Goal: Task Accomplishment & Management: Manage account settings

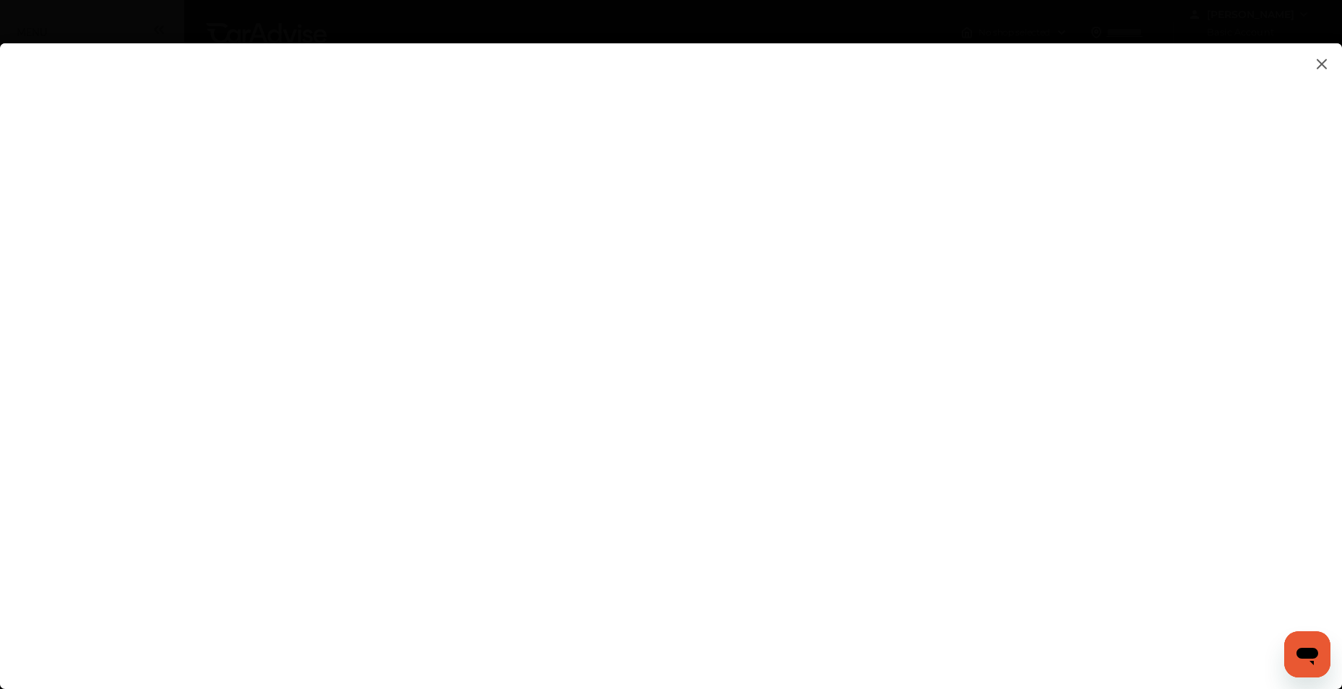
click at [807, 437] on flutter-view at bounding box center [671, 351] width 1342 height 617
type input "**********"
click at [1119, 519] on flutter-view at bounding box center [671, 351] width 1342 height 617
click at [800, 468] on flutter-view at bounding box center [671, 351] width 1342 height 617
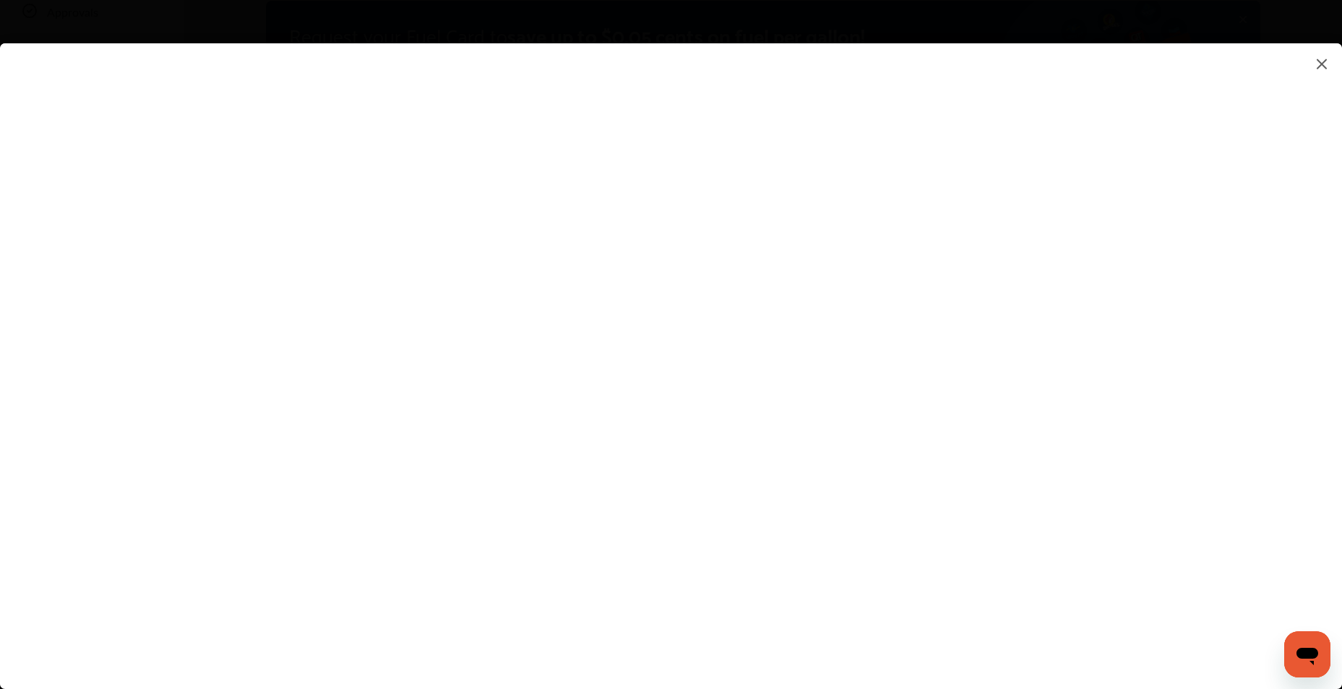
type textarea "**********"
click at [909, 525] on flutter-view "**********" at bounding box center [671, 351] width 1342 height 617
click at [1318, 619] on flutter-view at bounding box center [671, 351] width 1342 height 617
click at [1119, 458] on flutter-view at bounding box center [671, 351] width 1342 height 617
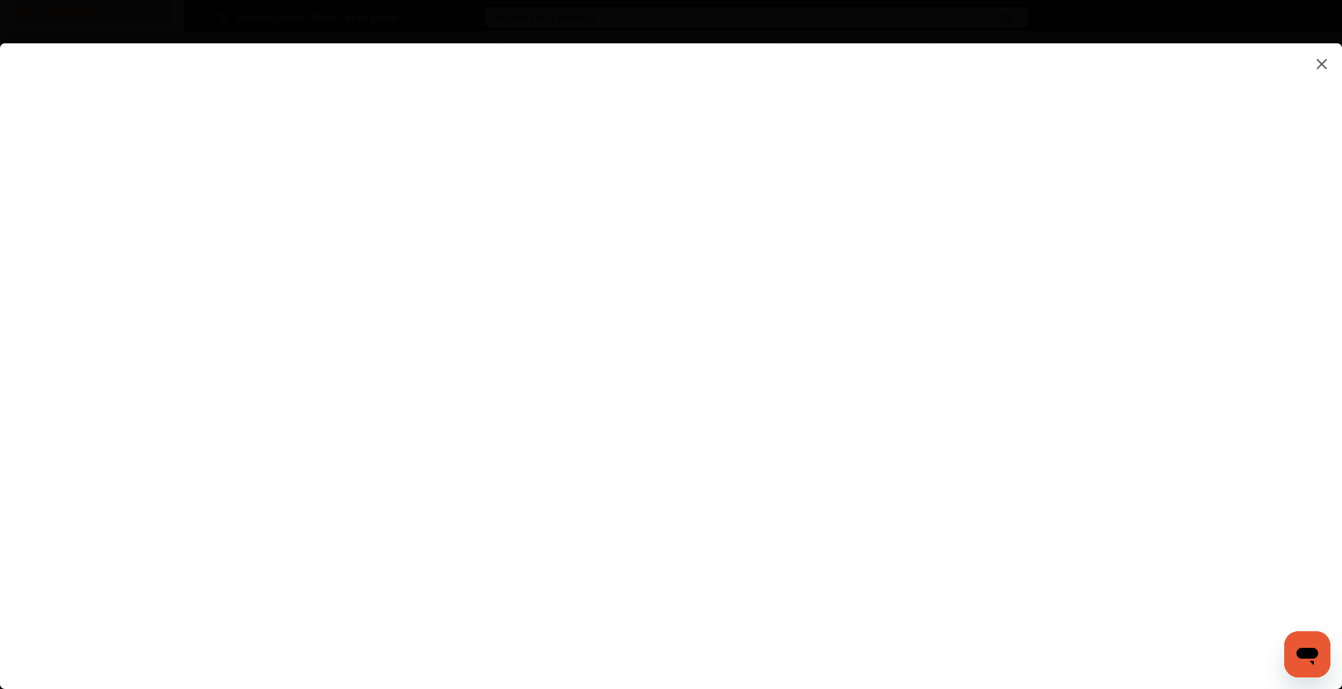
scroll to position [0, 0]
click at [1331, 119] on flutter-view at bounding box center [671, 351] width 1342 height 617
click at [1342, 112] on html "My Account Dashboard Approvals Maintenance Schedule Membership Card Fuel Gloveb…" at bounding box center [671, 344] width 1342 height 689
click at [1342, 118] on html "My Account Dashboard Approvals Maintenance Schedule Membership Card Fuel Gloveb…" at bounding box center [671, 344] width 1342 height 689
click at [1342, 111] on html "My Account Dashboard Approvals Maintenance Schedule Membership Card Fuel Gloveb…" at bounding box center [671, 344] width 1342 height 689
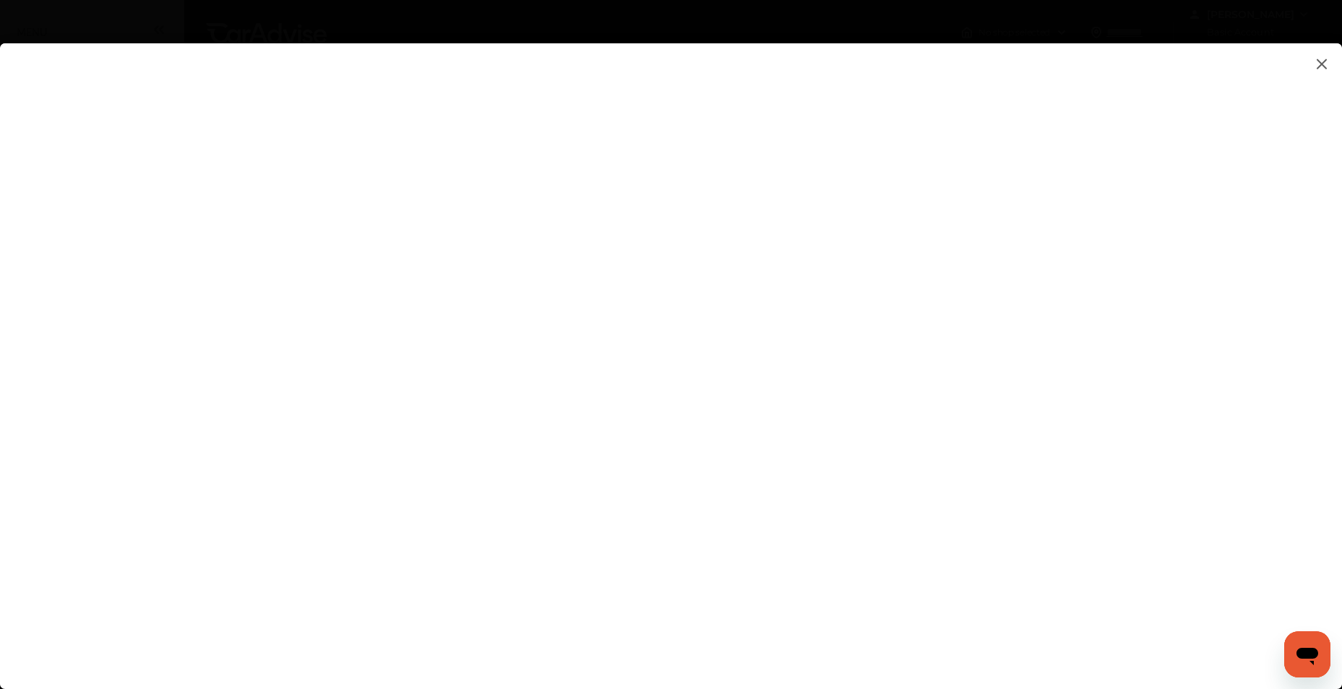
click at [1342, 221] on html "My Account Dashboard Approvals Maintenance Schedule Membership Card Fuel Gloveb…" at bounding box center [671, 344] width 1342 height 689
click at [1337, 329] on flutter-view at bounding box center [671, 351] width 1342 height 617
click at [867, 363] on flutter-view at bounding box center [671, 351] width 1342 height 617
click at [690, 424] on flutter-view at bounding box center [671, 351] width 1342 height 617
click at [1326, 93] on flutter-view at bounding box center [671, 351] width 1342 height 617
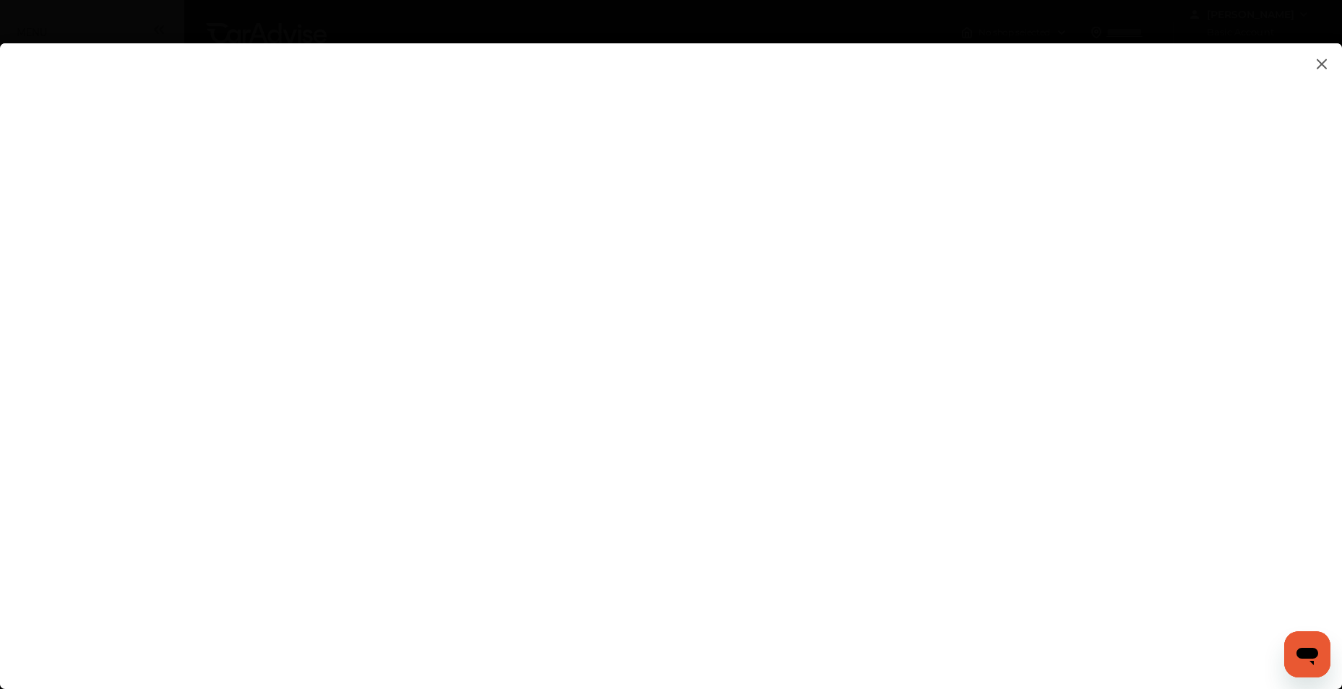
click at [1320, 65] on img at bounding box center [1321, 64] width 17 height 18
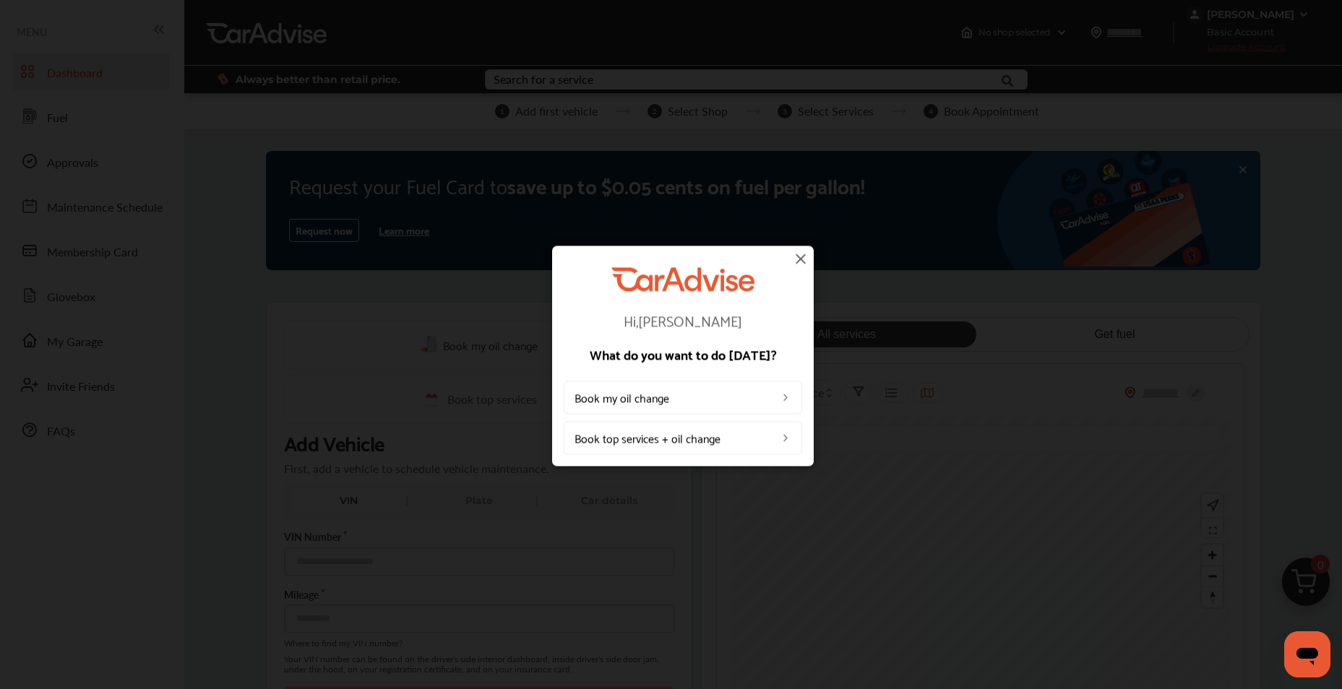
click at [798, 259] on img at bounding box center [800, 258] width 17 height 17
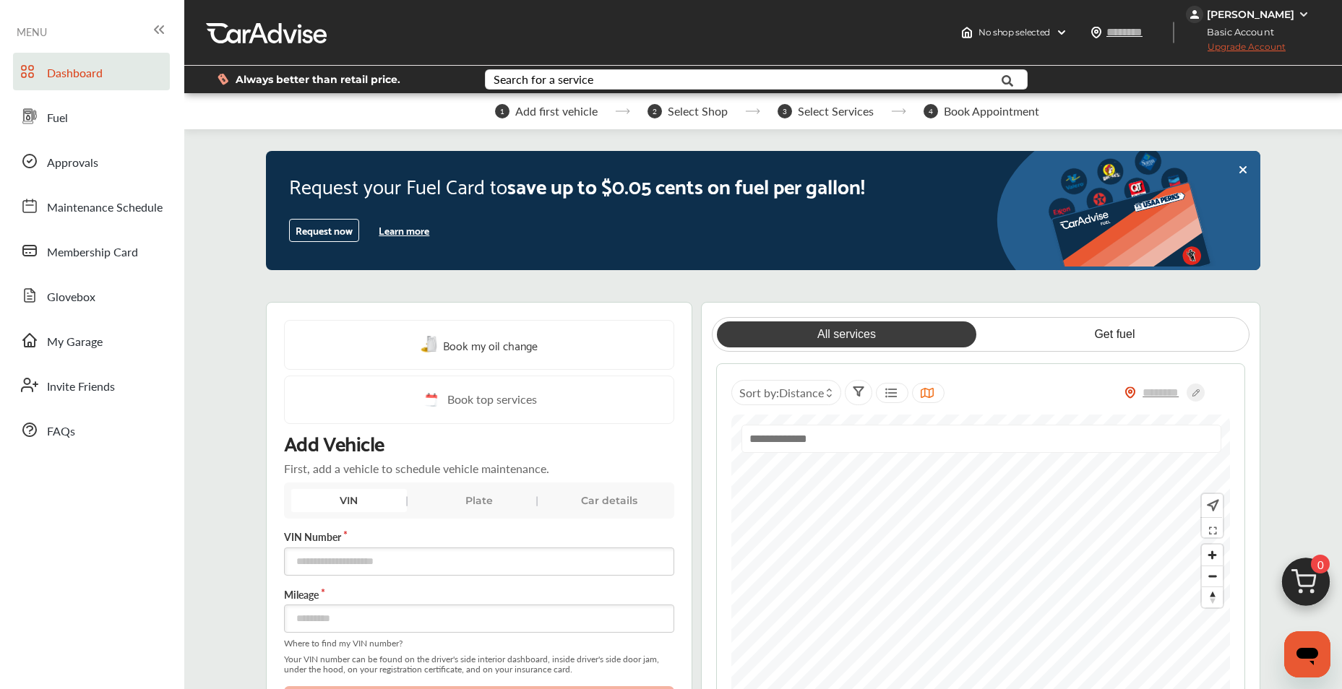
click at [1301, 16] on img at bounding box center [1304, 15] width 12 height 12
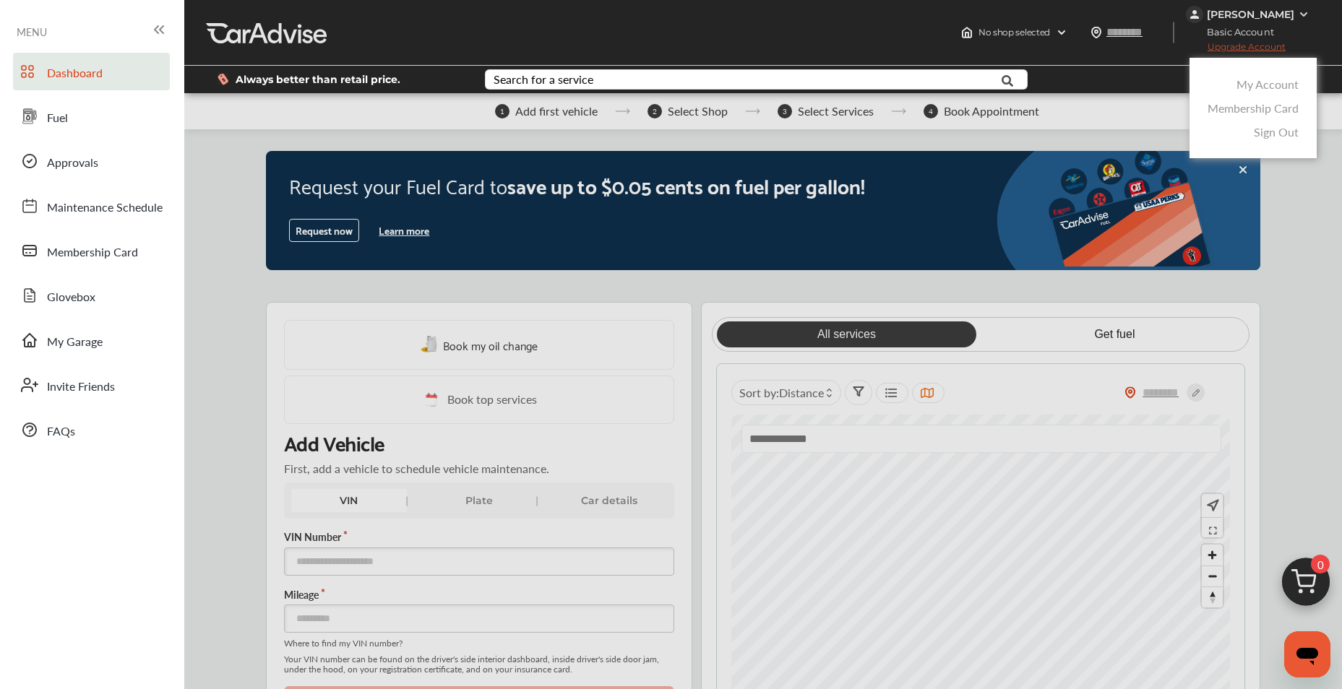
click at [1271, 132] on link "Sign Out" at bounding box center [1276, 132] width 45 height 17
